Goal: Information Seeking & Learning: Learn about a topic

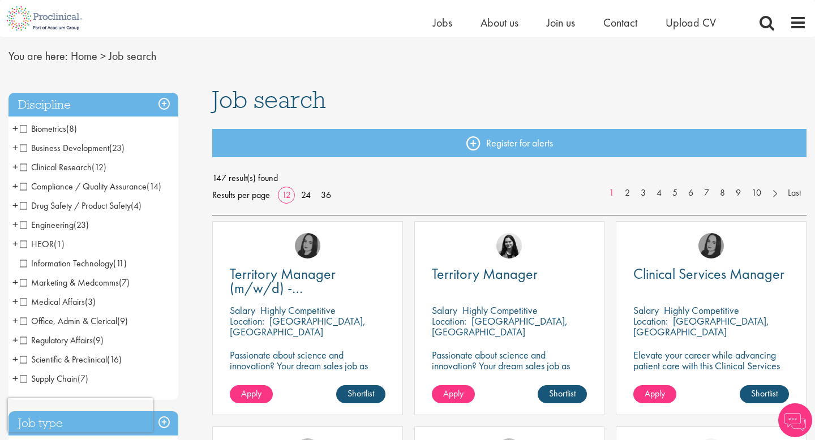
scroll to position [48, 0]
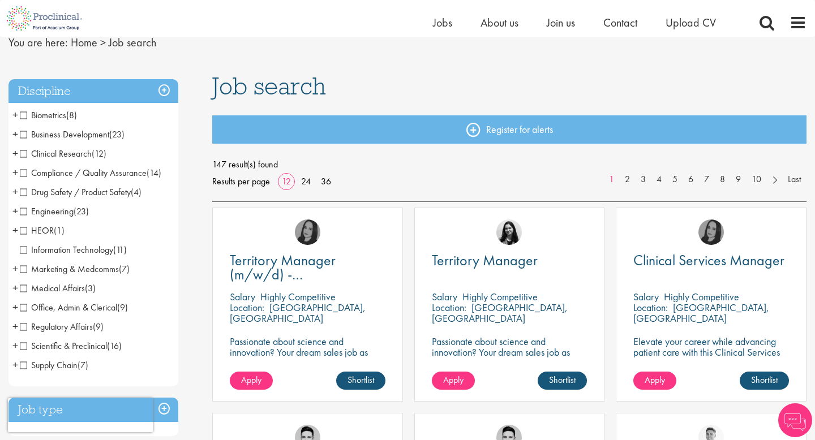
click at [23, 231] on span "HEOR" at bounding box center [37, 231] width 34 height 12
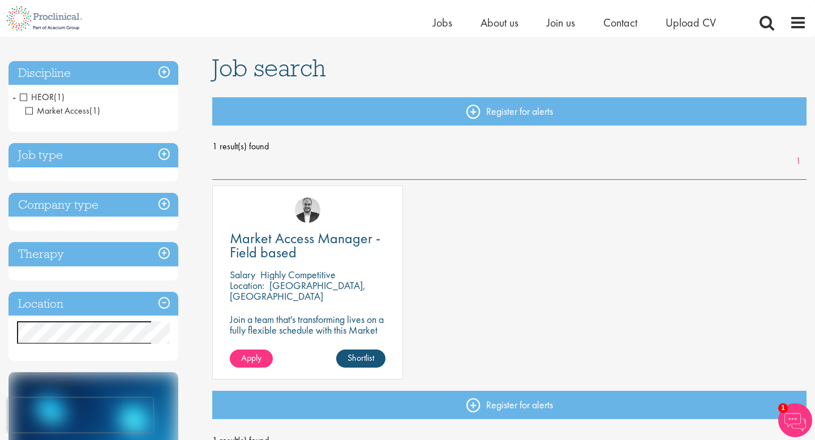
scroll to position [61, 0]
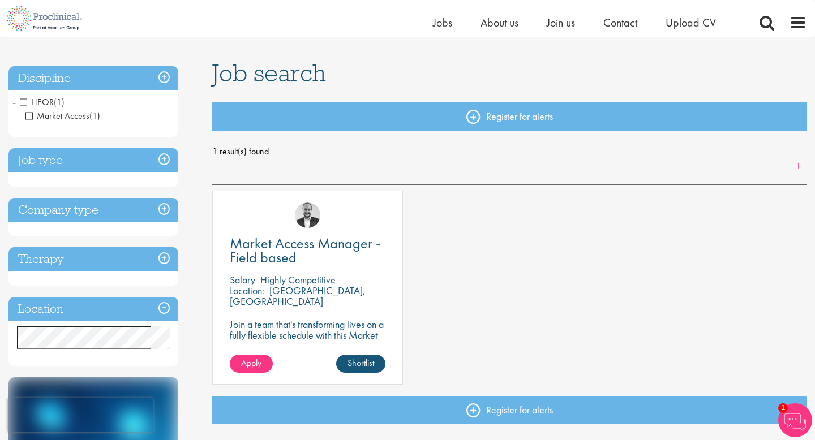
click at [109, 80] on h3 "Discipline" at bounding box center [93, 78] width 170 height 24
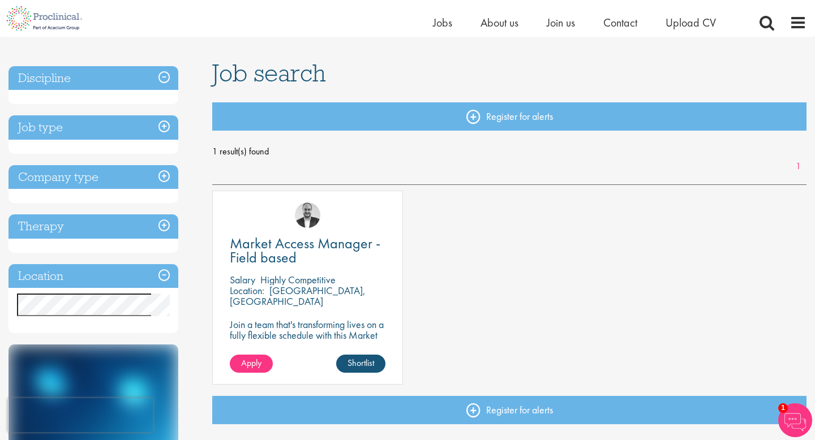
click at [164, 77] on h3 "Discipline" at bounding box center [93, 78] width 170 height 24
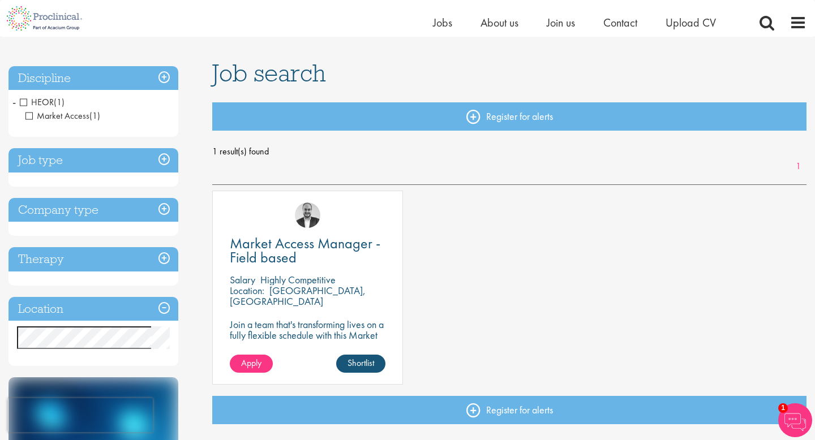
click at [23, 103] on span "HEOR" at bounding box center [37, 102] width 34 height 12
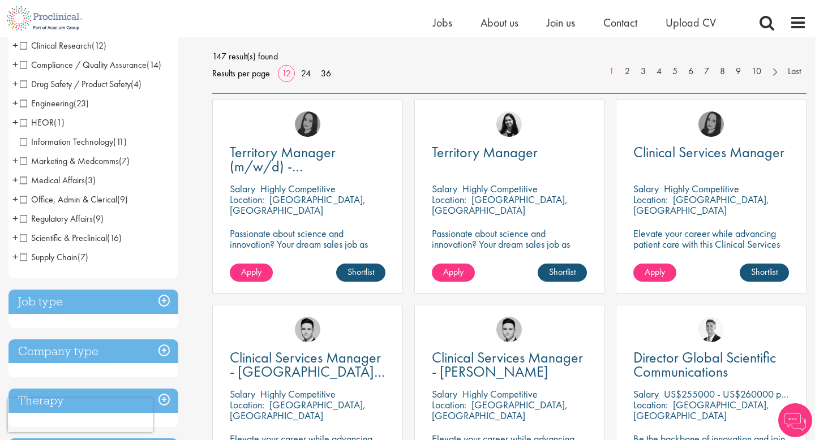
scroll to position [158, 0]
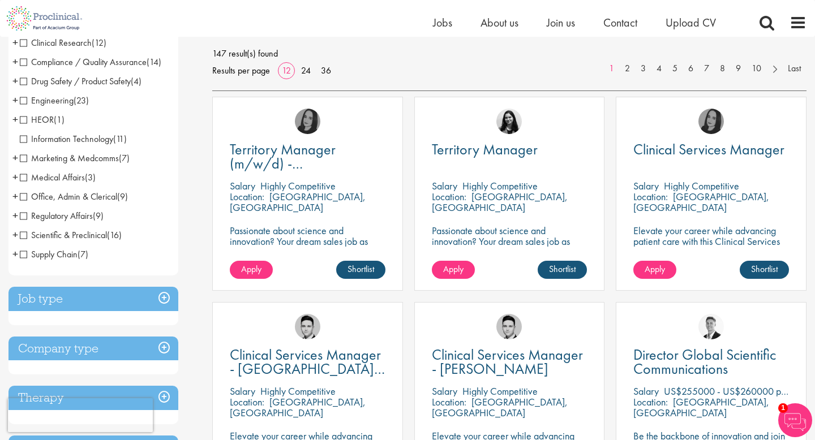
click at [25, 175] on span "Medical Affairs" at bounding box center [52, 177] width 65 height 12
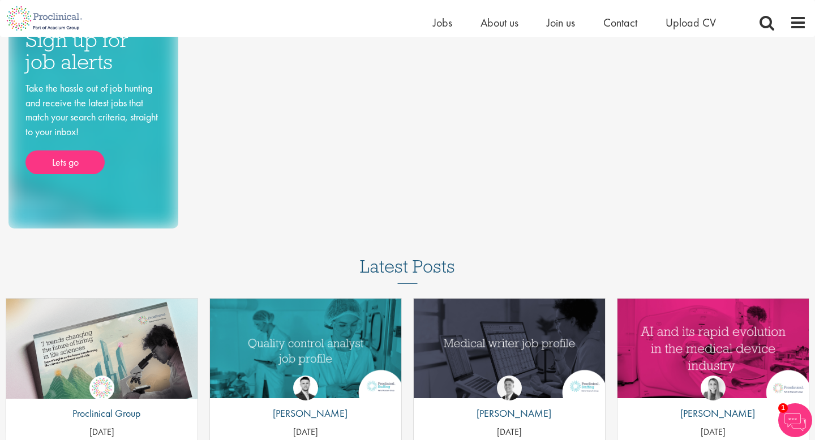
scroll to position [483, 0]
